Goal: Transaction & Acquisition: Purchase product/service

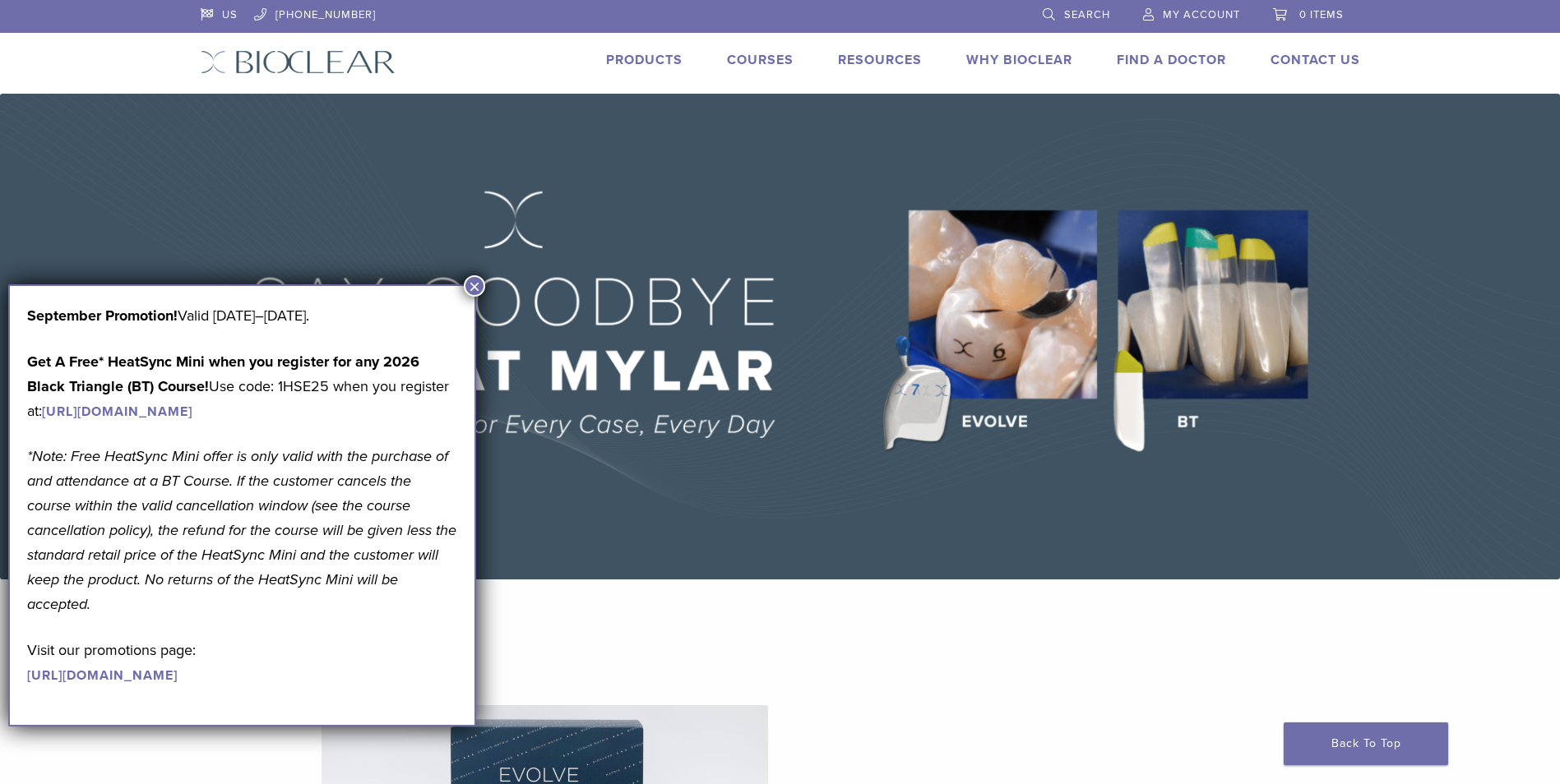
click at [1183, 14] on span "My Account" at bounding box center [1201, 14] width 78 height 14
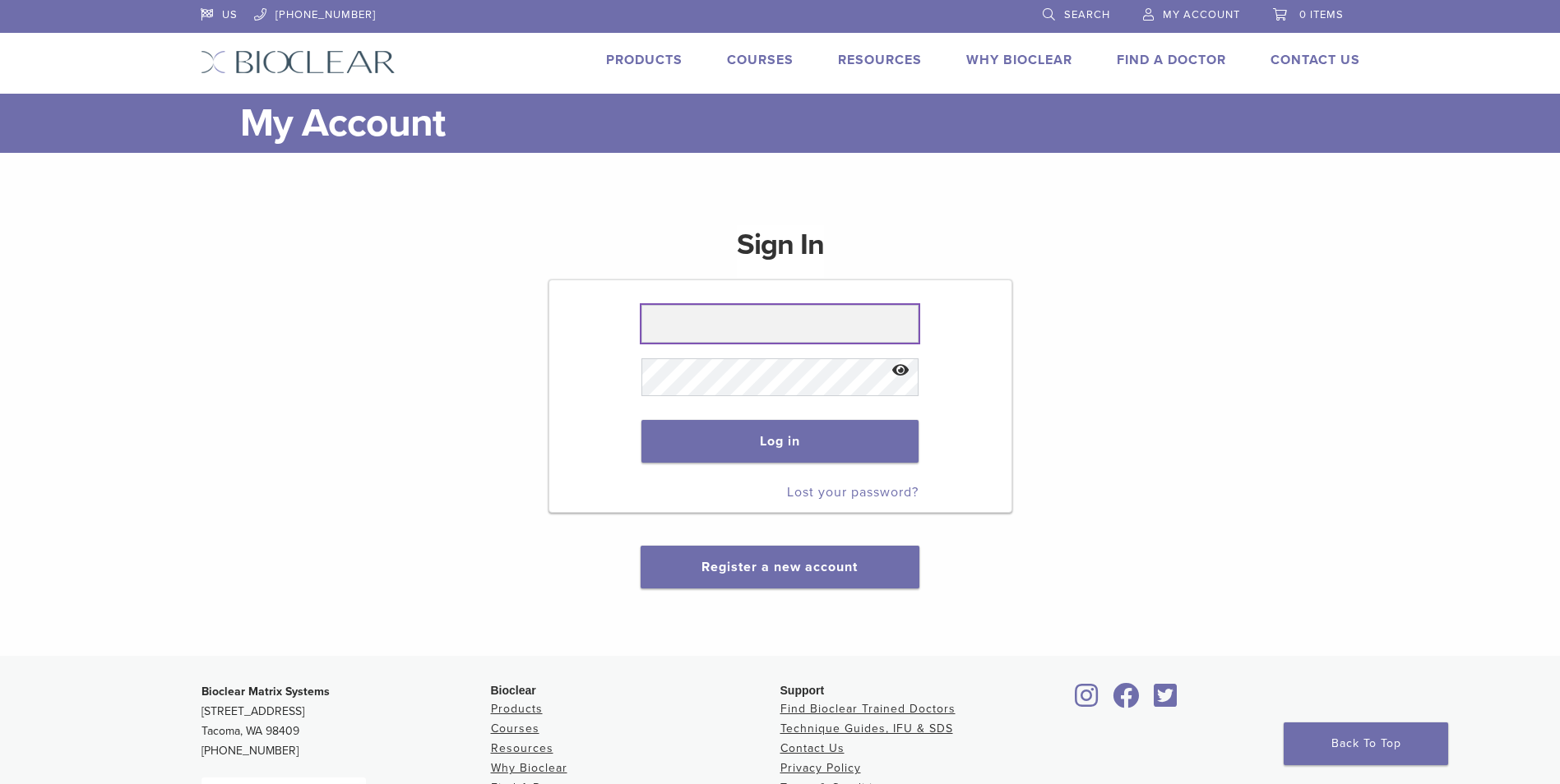
click at [793, 317] on input "text" at bounding box center [780, 324] width 277 height 38
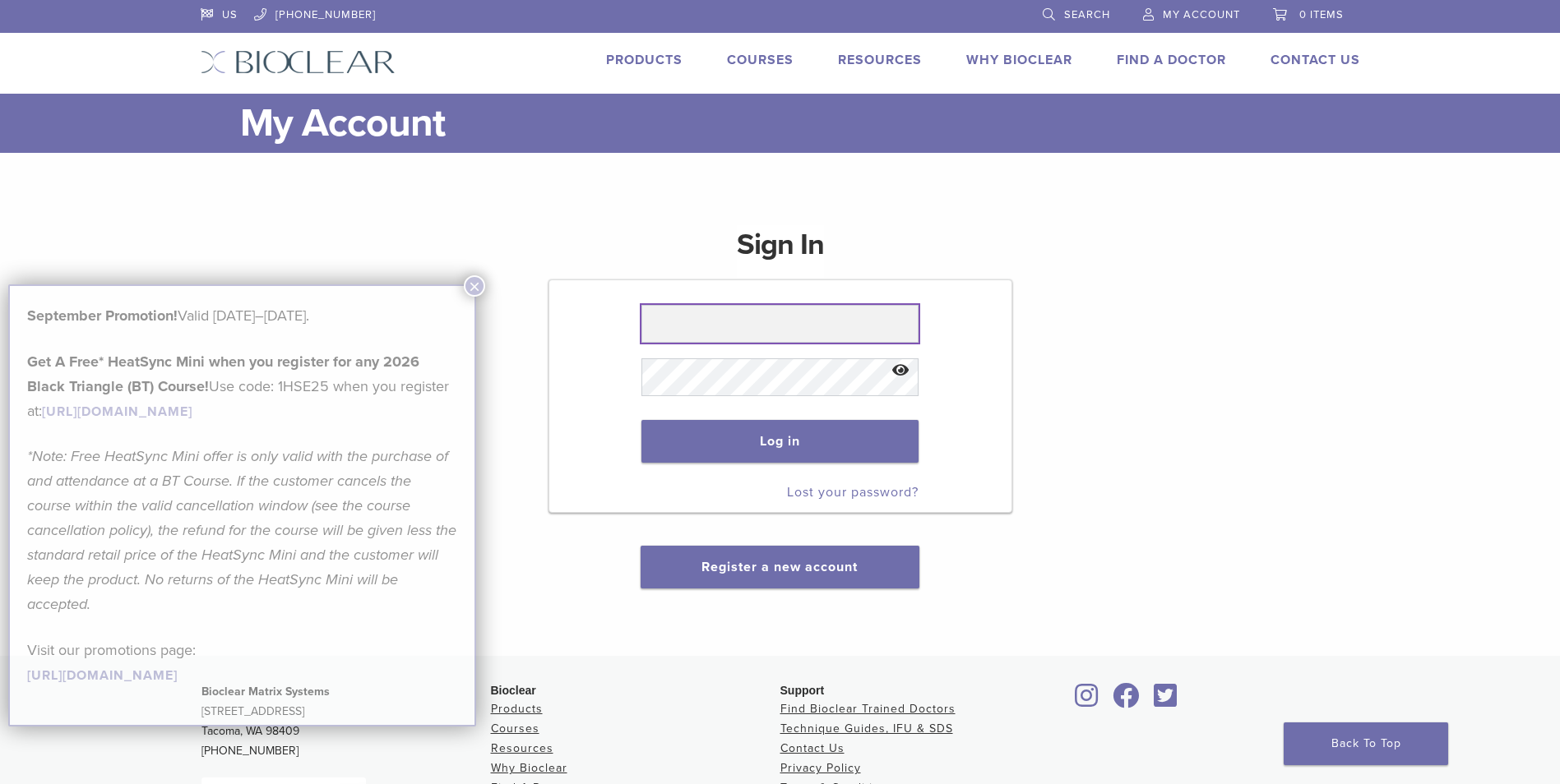
type input "**********"
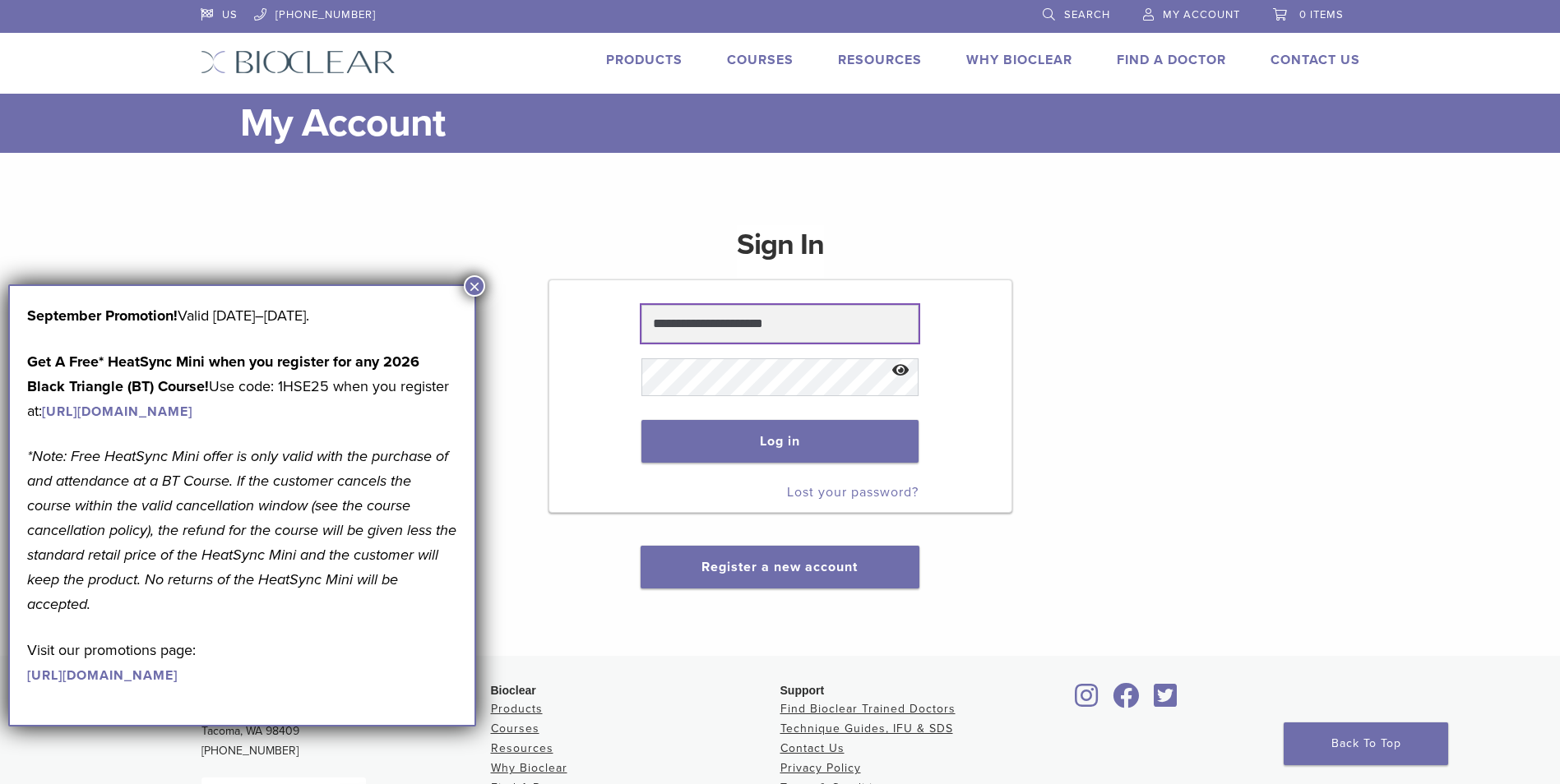
scroll to position [1, 0]
drag, startPoint x: 788, startPoint y: 322, endPoint x: 572, endPoint y: 334, distance: 216.3
click at [572, 334] on form "**********" at bounding box center [780, 396] width 463 height 233
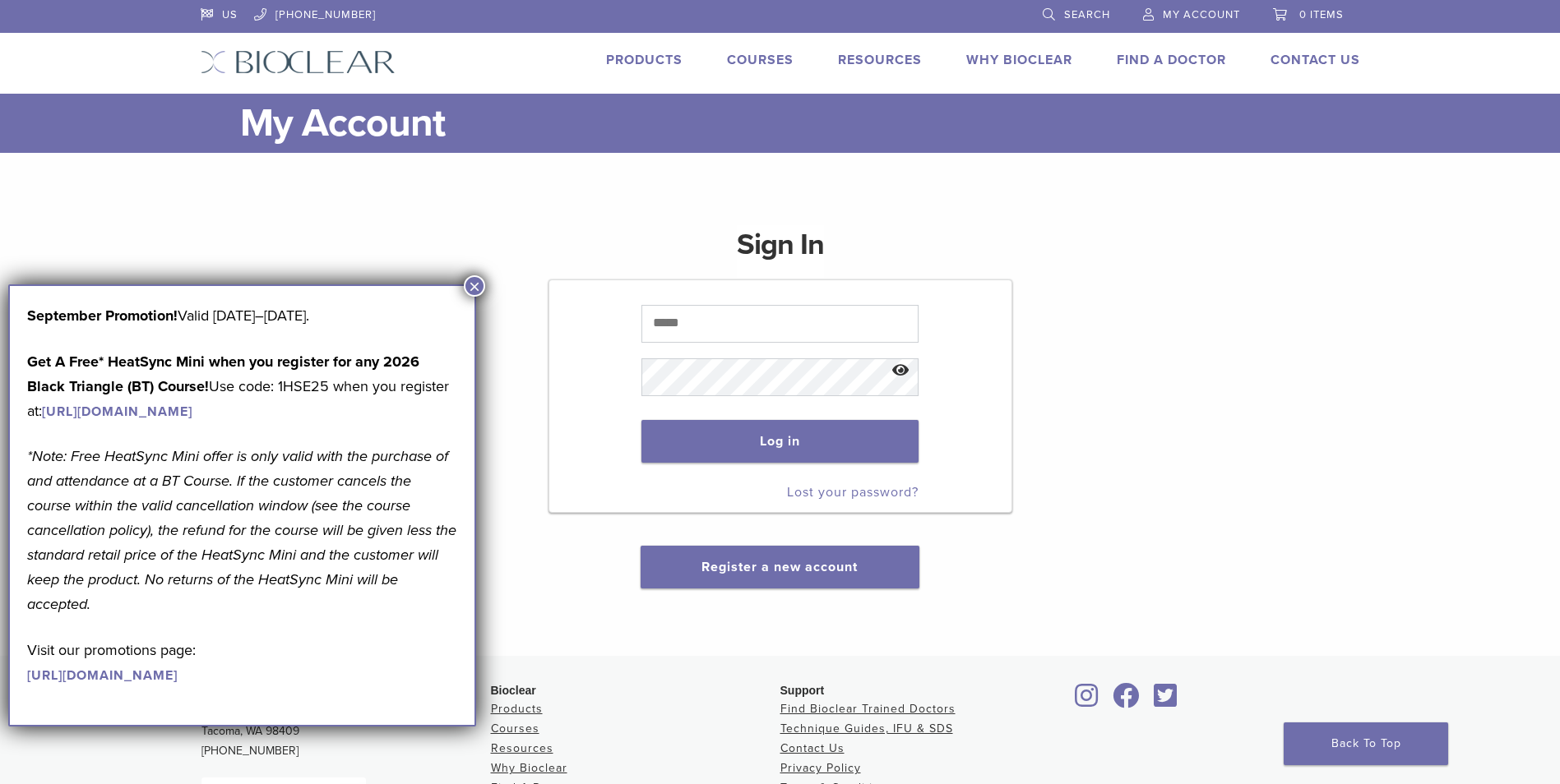
click at [475, 287] on button "×" at bounding box center [474, 286] width 22 height 22
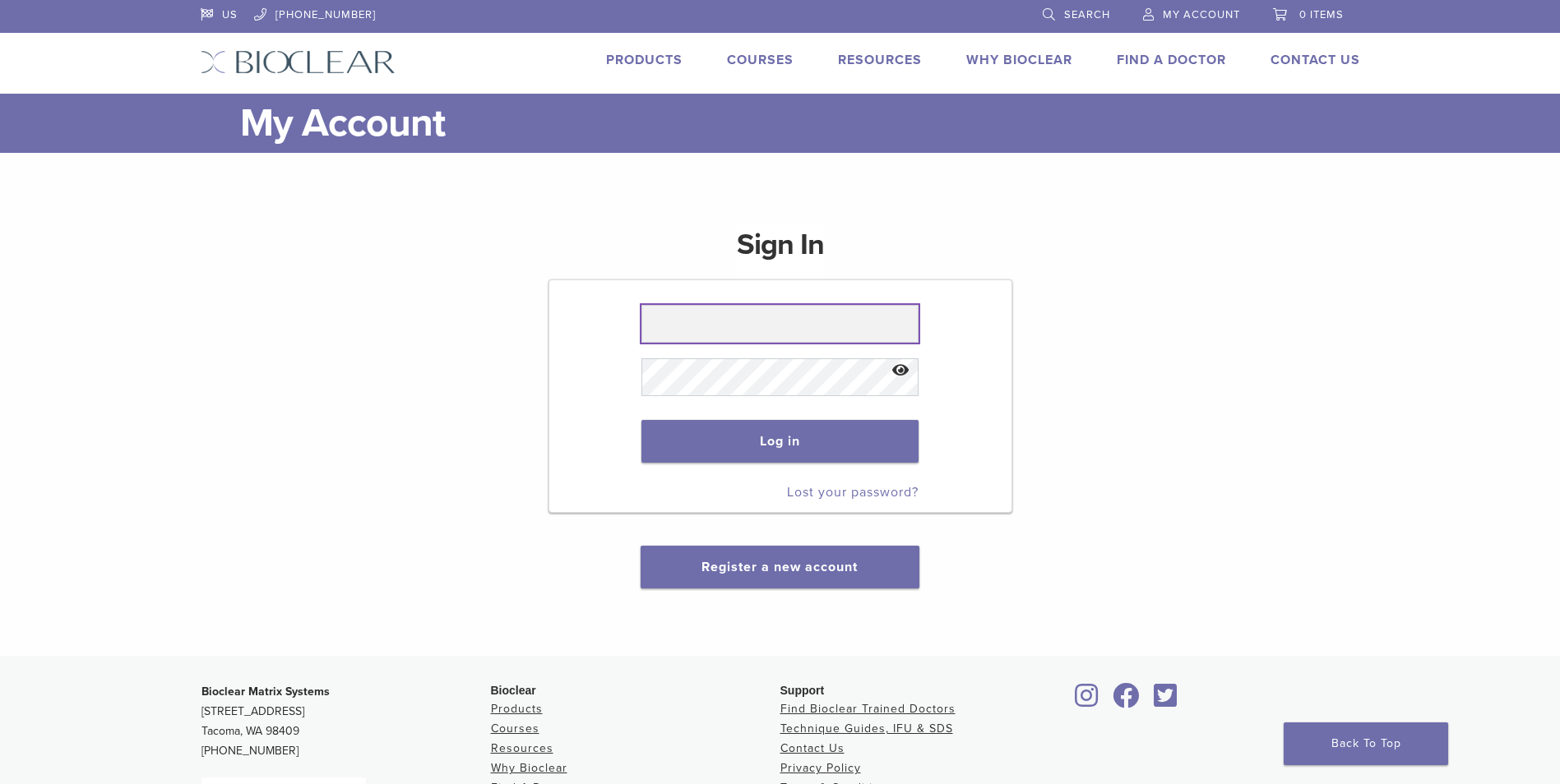
click at [709, 331] on input "text" at bounding box center [780, 324] width 277 height 38
type input "**********"
click at [904, 375] on button "Show password" at bounding box center [901, 371] width 35 height 42
click at [748, 430] on button "Log in" at bounding box center [780, 441] width 277 height 42
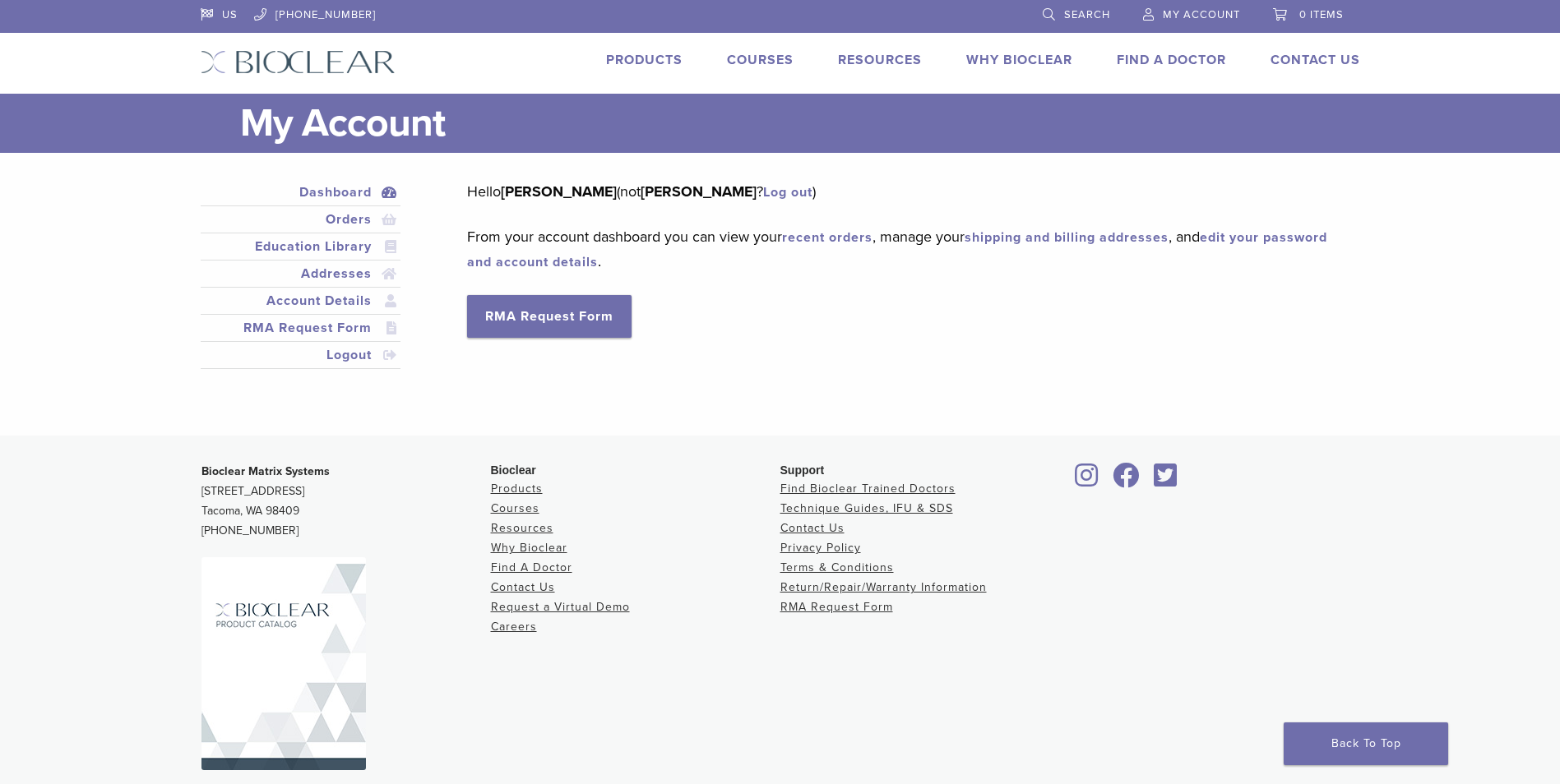
click at [819, 236] on link "recent orders" at bounding box center [827, 238] width 90 height 16
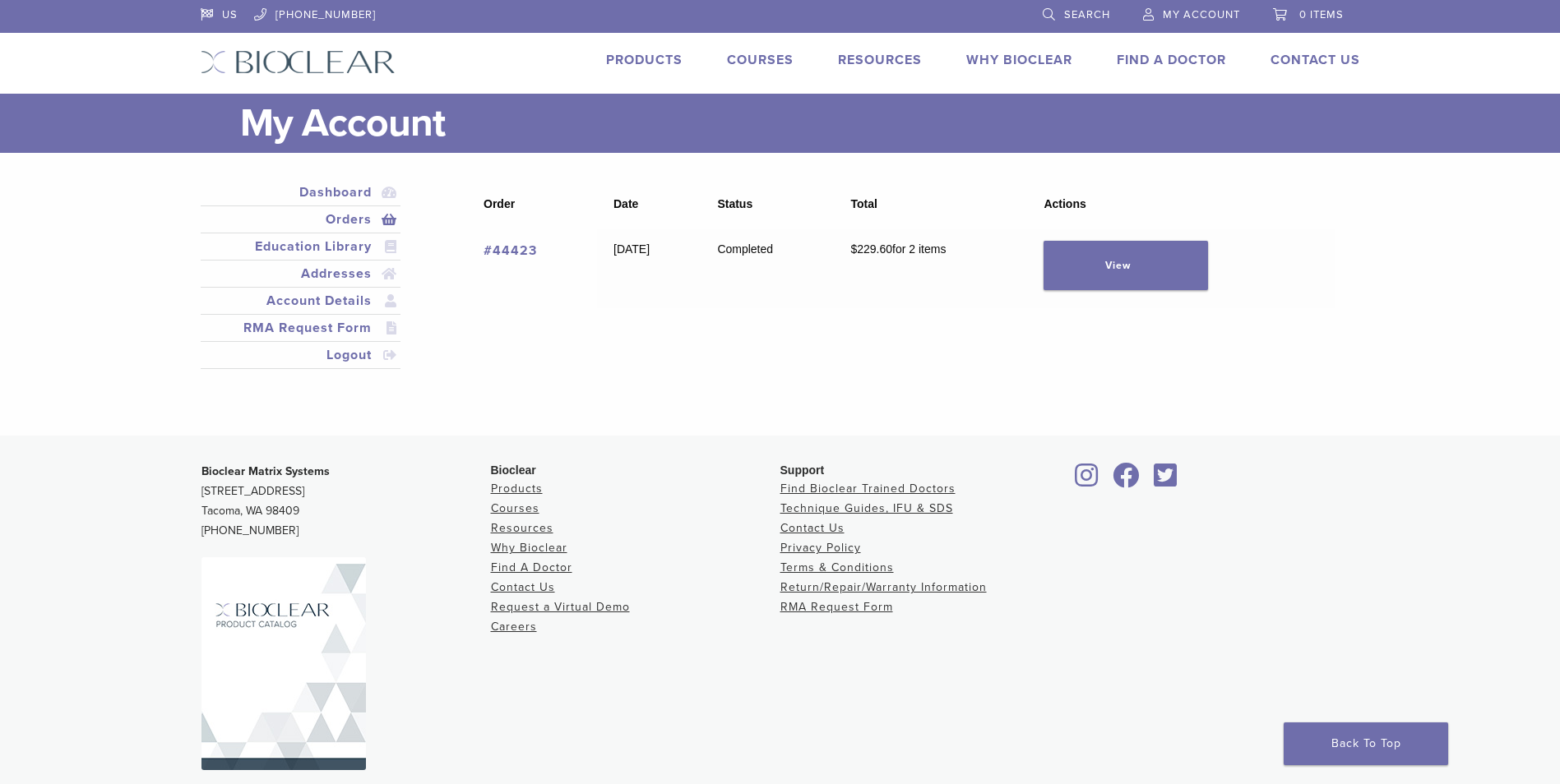
click at [371, 222] on link "Orders" at bounding box center [301, 219] width 194 height 20
click at [1316, 10] on span "0 items" at bounding box center [1321, 14] width 44 height 14
click at [1297, 169] on div "Dashboard Orders Education Library Addresses Account Details RMA Request Form L…" at bounding box center [780, 294] width 1184 height 283
click at [621, 63] on link "Products" at bounding box center [644, 60] width 77 height 16
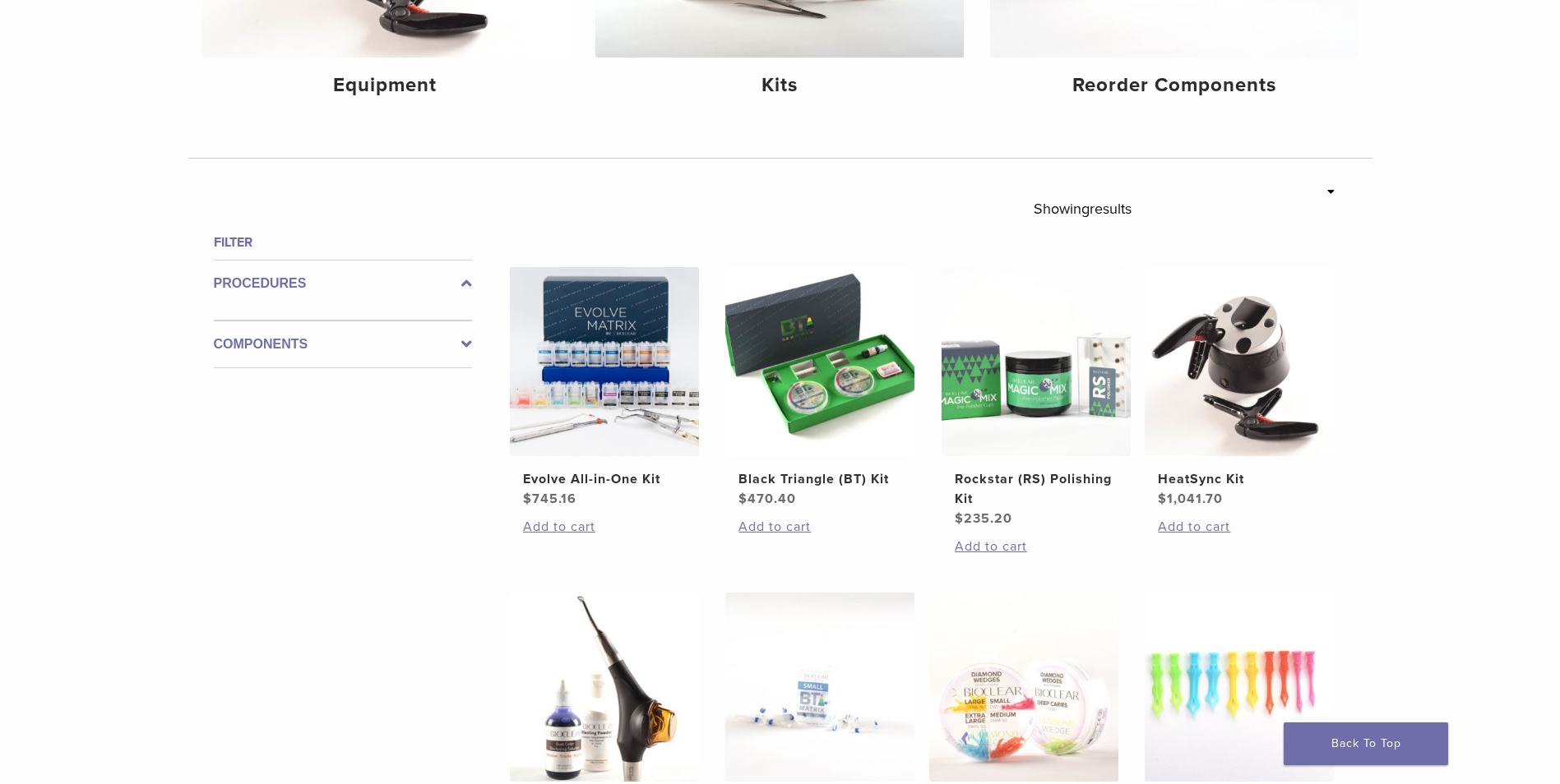
scroll to position [411, 0]
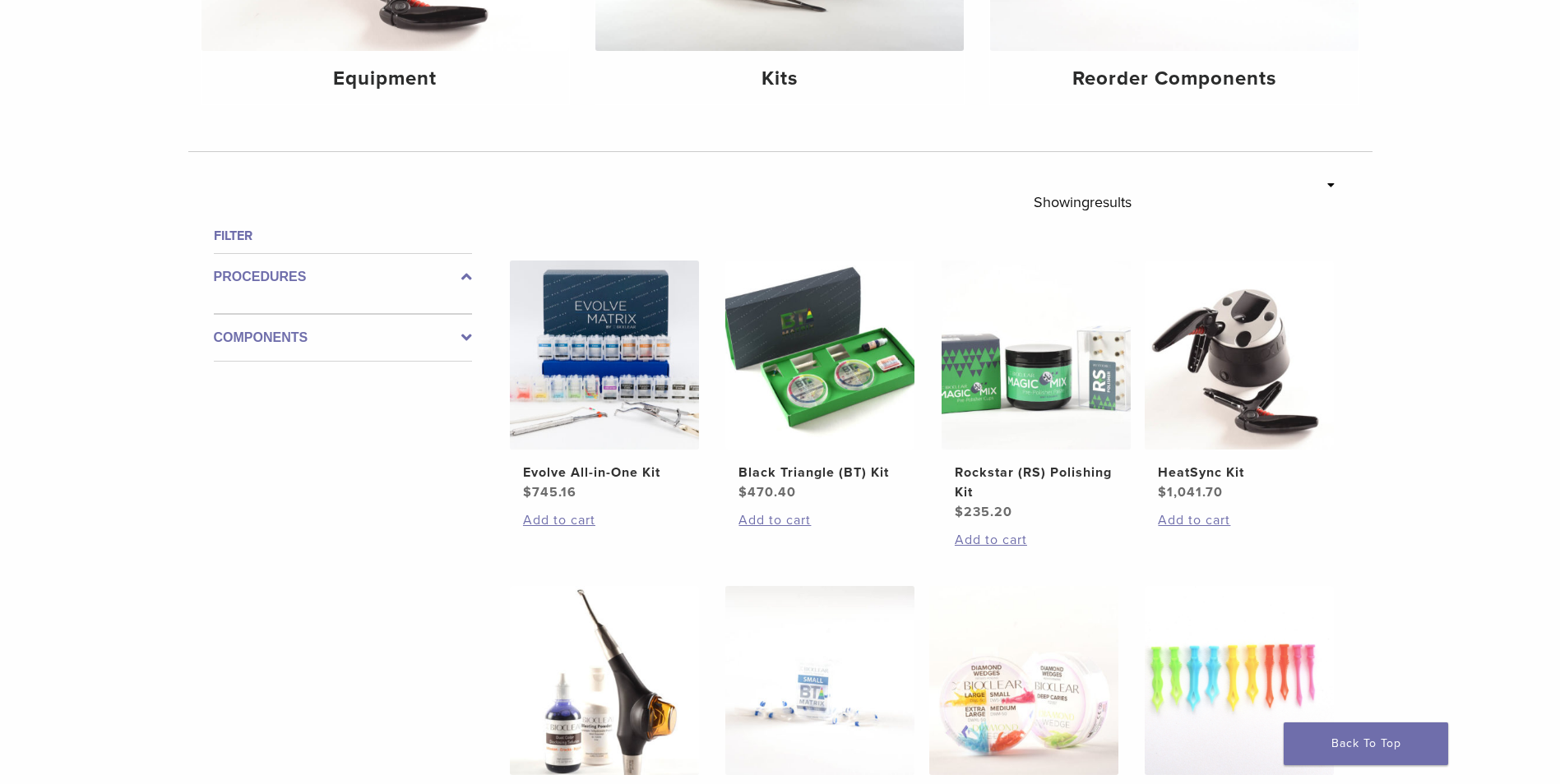
click at [473, 345] on div "**********" at bounding box center [780, 759] width 1184 height 1147
click at [467, 341] on icon at bounding box center [467, 338] width 11 height 20
click at [469, 326] on icon at bounding box center [467, 325] width 11 height 20
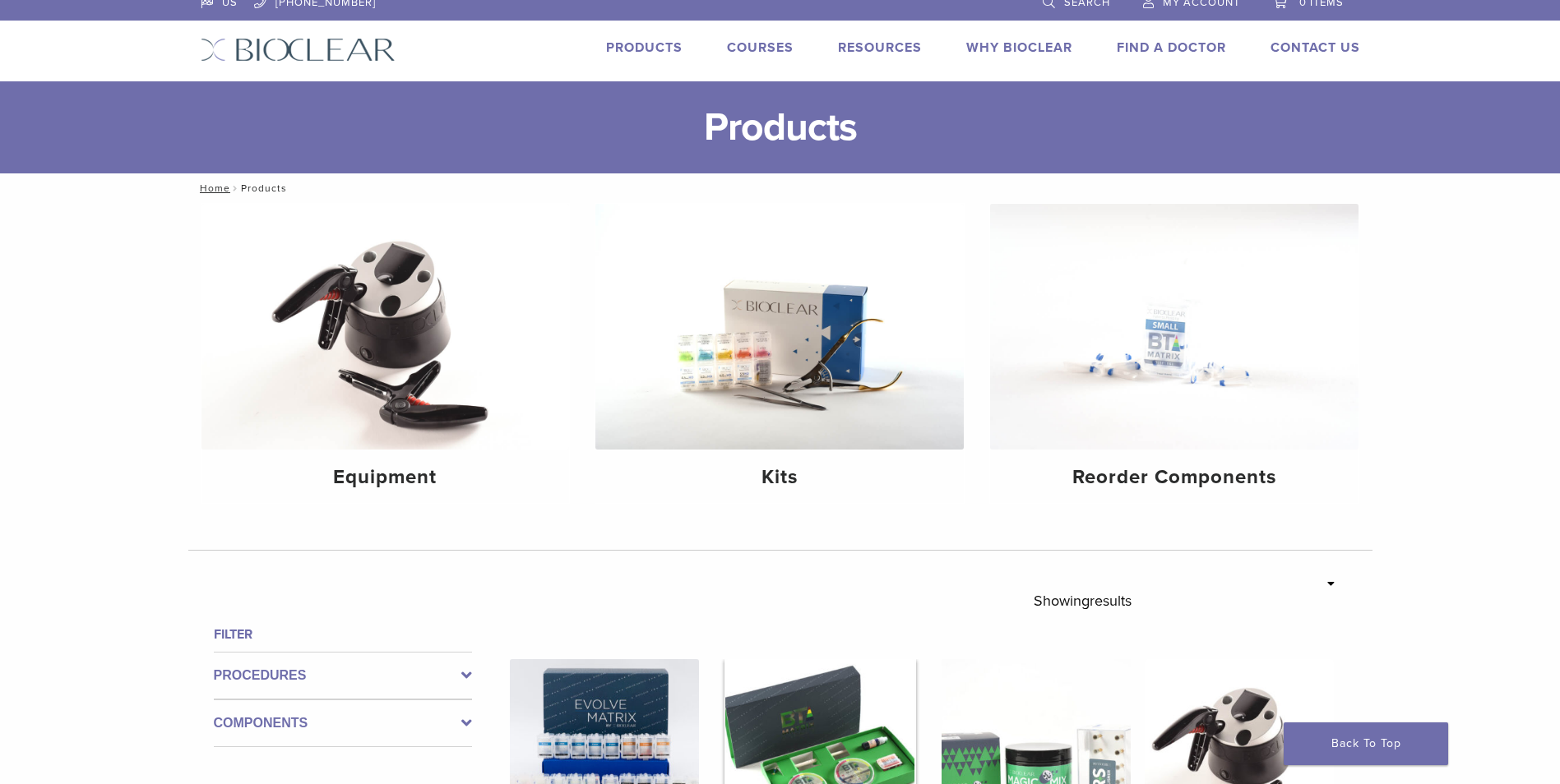
scroll to position [0, 0]
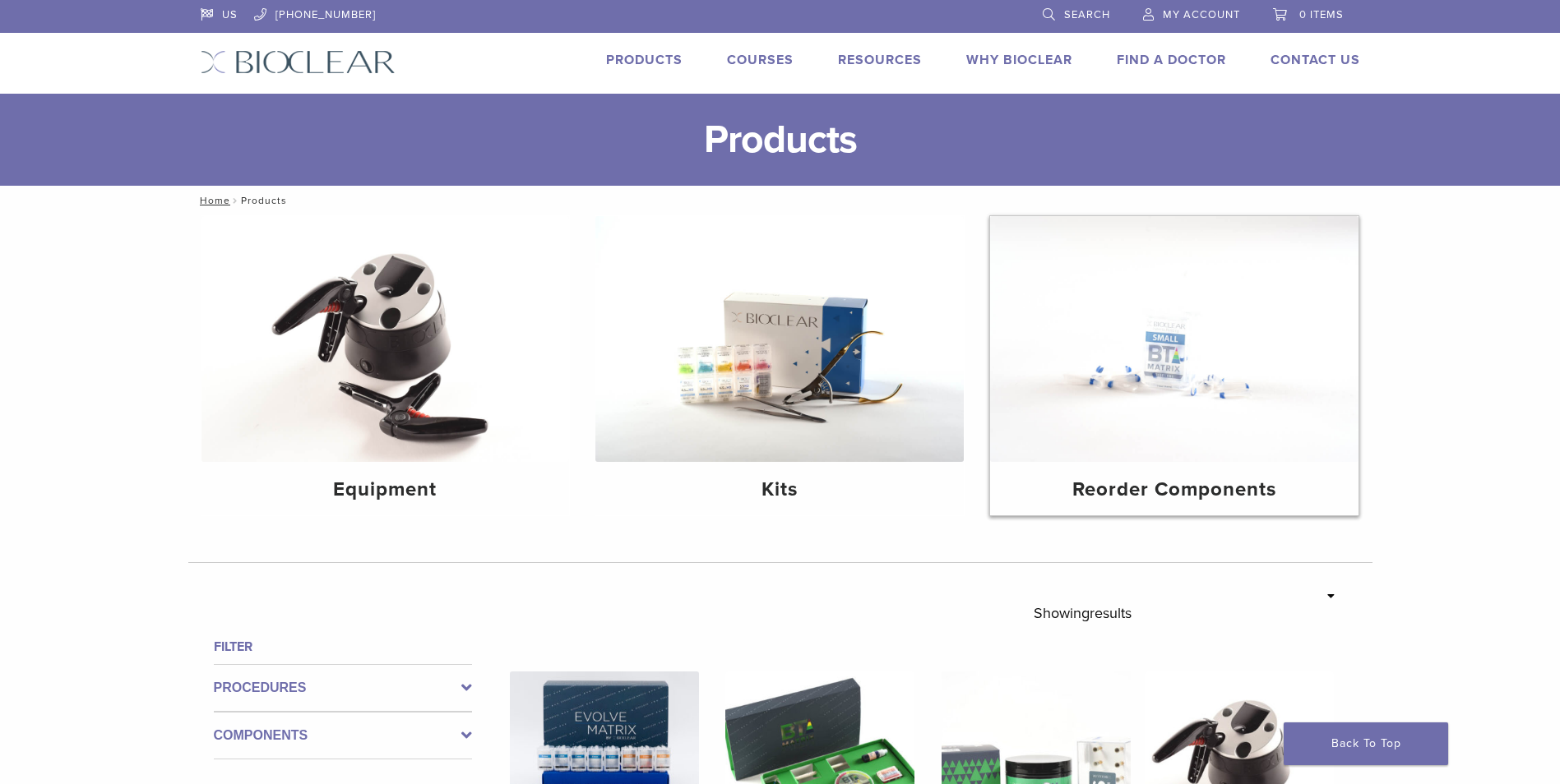
click at [1062, 370] on img at bounding box center [1174, 339] width 369 height 246
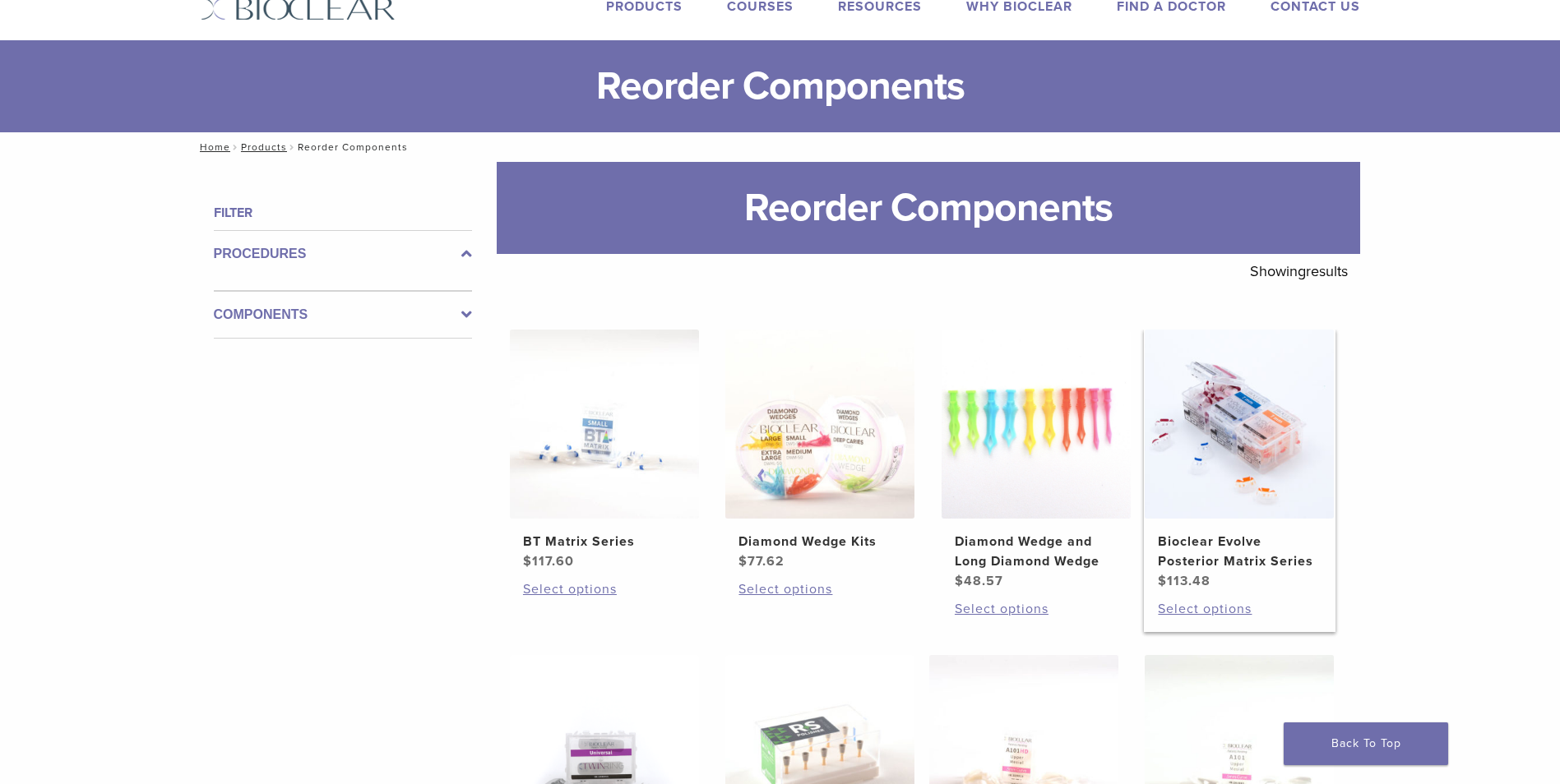
scroll to position [82, 0]
